Goal: Find specific page/section: Find specific page/section

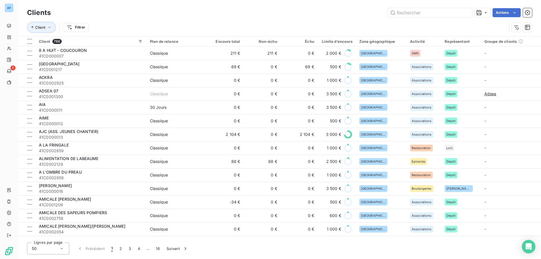
scroll to position [85, 0]
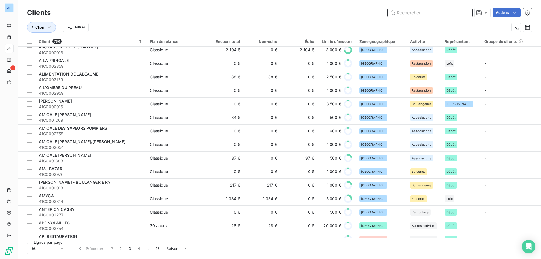
click at [410, 12] on input "text" at bounding box center [430, 12] width 85 height 9
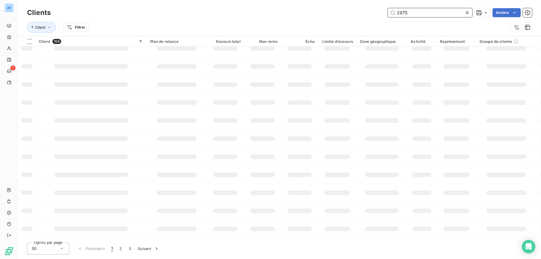
scroll to position [0, 0]
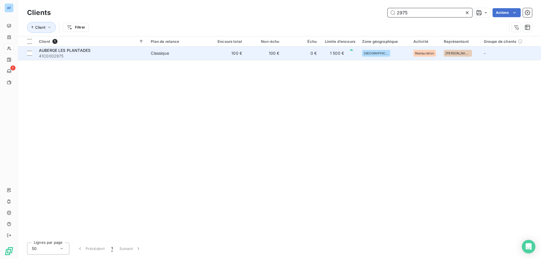
type input "2975"
click at [117, 57] on span "41C0002975" at bounding box center [91, 56] width 105 height 6
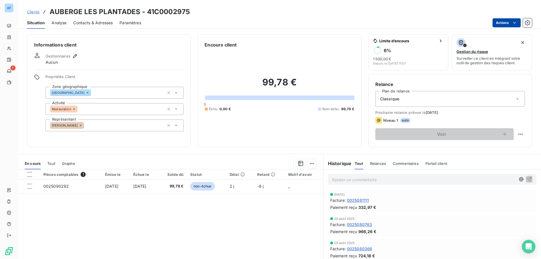
click at [495, 21] on html "AF 1 Clients AUBERGE LES PLANTADES - 41C0002975 Situation Analyse Contacts & Ad…" at bounding box center [270, 129] width 541 height 259
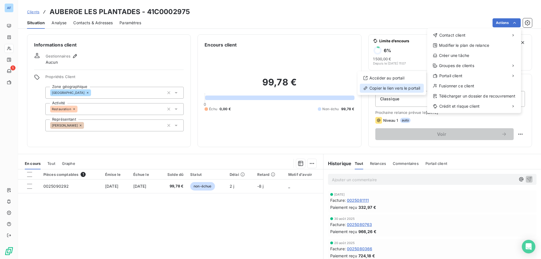
click at [401, 87] on div "Copier le lien vers le portail" at bounding box center [392, 88] width 64 height 9
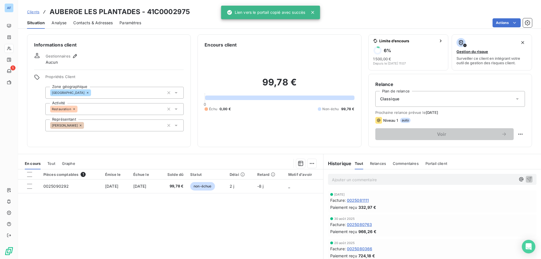
click at [34, 12] on span "Clients" at bounding box center [33, 12] width 12 height 5
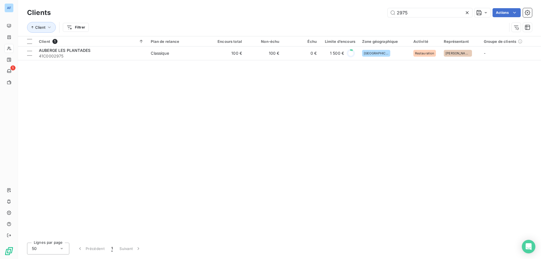
drag, startPoint x: 401, startPoint y: 12, endPoint x: 267, endPoint y: 14, distance: 133.8
click at [275, 15] on div "2975 Actions" at bounding box center [294, 12] width 474 height 9
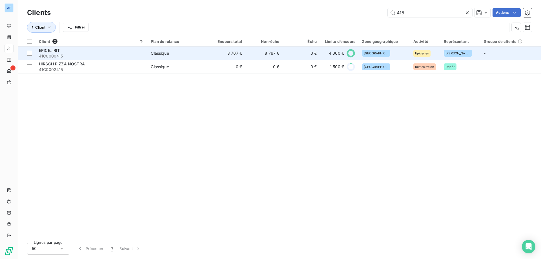
type input "415"
click at [224, 55] on td "8 767 €" at bounding box center [226, 53] width 37 height 14
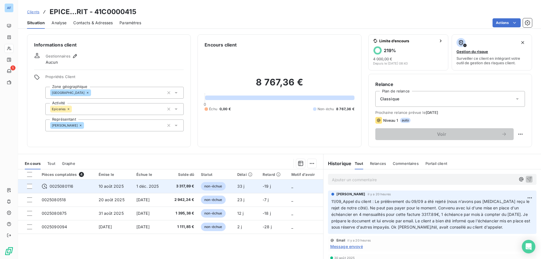
click at [183, 186] on span "3 317,89 €" at bounding box center [182, 186] width 24 height 6
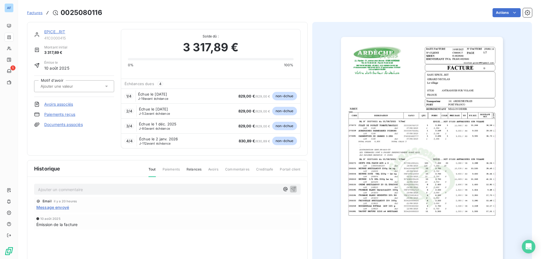
click at [66, 123] on link "Documents associés" at bounding box center [63, 125] width 39 height 6
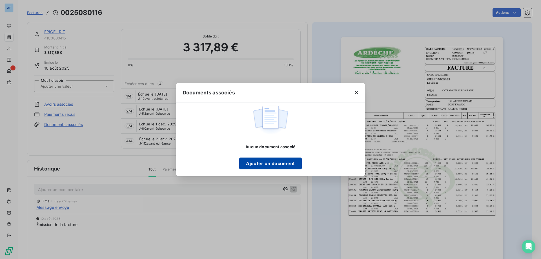
click at [258, 162] on button "Ajouter un document" at bounding box center [270, 163] width 62 height 12
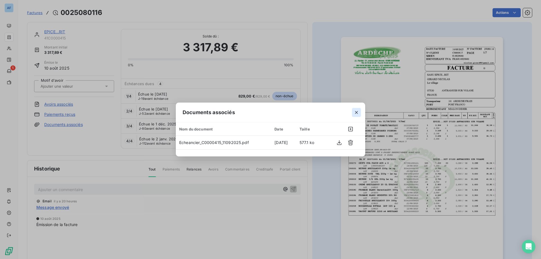
click at [355, 112] on icon "button" at bounding box center [357, 113] width 6 height 6
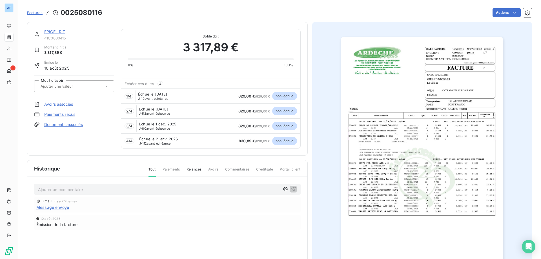
click at [32, 13] on span "Factures" at bounding box center [34, 12] width 15 height 5
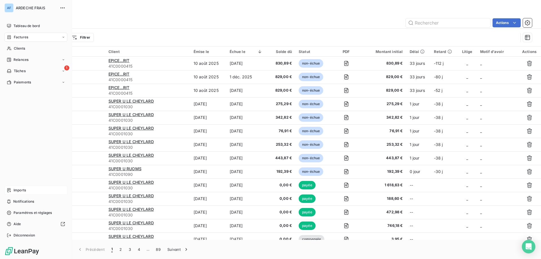
click at [20, 190] on span "Imports" at bounding box center [20, 190] width 12 height 5
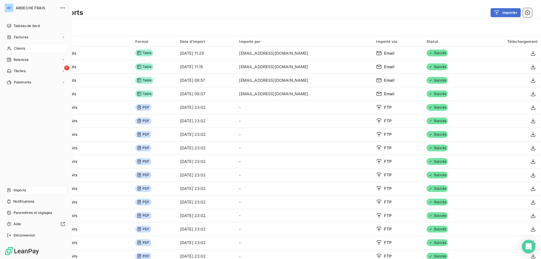
click at [11, 49] on icon at bounding box center [9, 48] width 5 height 5
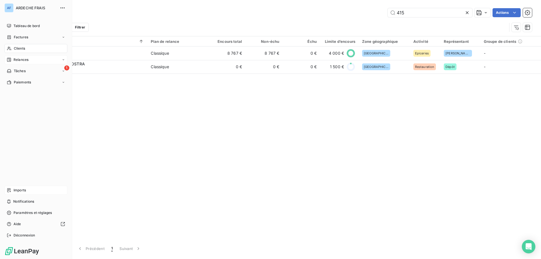
click at [16, 59] on span "Relances" at bounding box center [21, 59] width 15 height 5
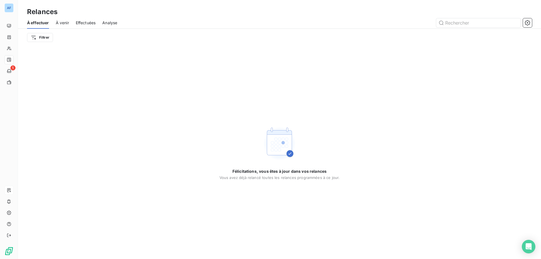
click at [60, 25] on span "À venir" at bounding box center [62, 23] width 13 height 6
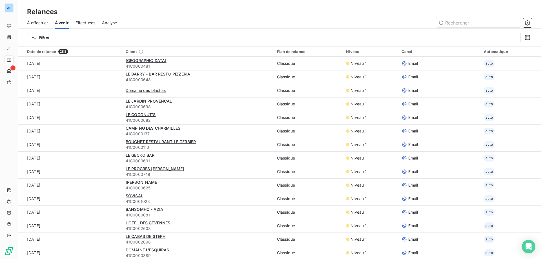
click at [42, 22] on span "À effectuer" at bounding box center [37, 23] width 21 height 6
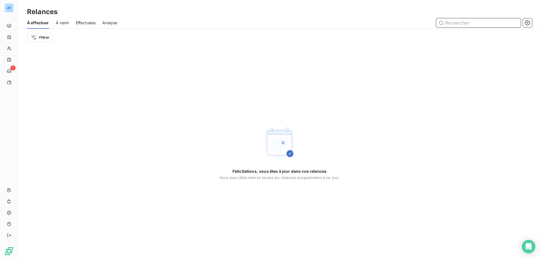
click at [59, 23] on span "À venir" at bounding box center [62, 23] width 13 height 6
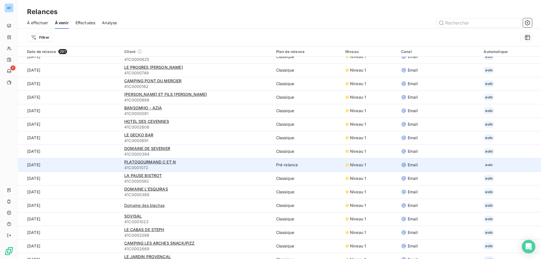
scroll to position [254, 0]
